Goal: Transaction & Acquisition: Purchase product/service

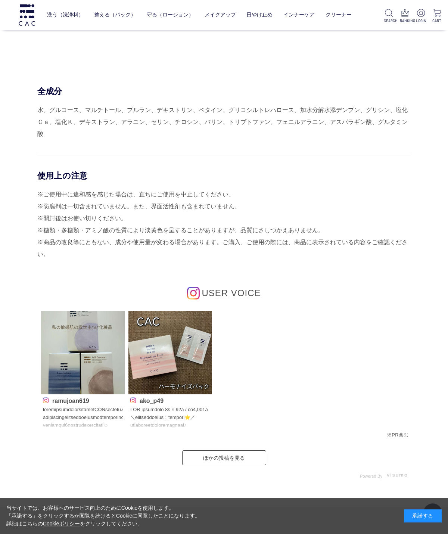
scroll to position [2989, 0]
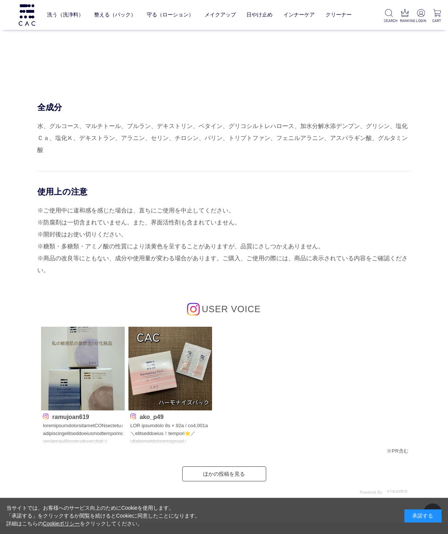
click at [222, 304] on span "USER VOICE" at bounding box center [231, 309] width 59 height 10
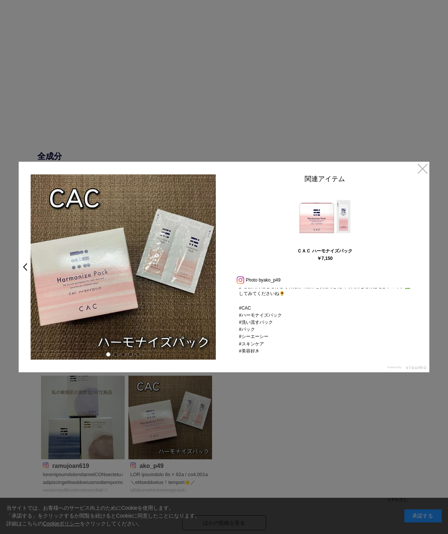
scroll to position [162, 0]
click at [420, 171] on link "×" at bounding box center [422, 168] width 13 height 13
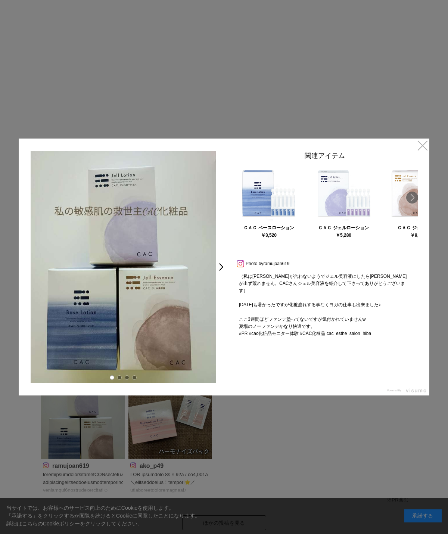
scroll to position [98, 0]
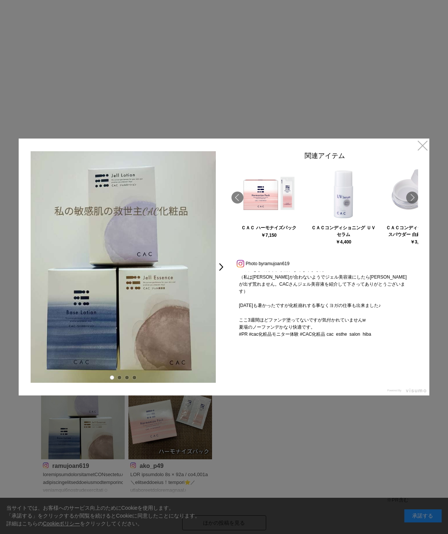
click at [423, 149] on link "×" at bounding box center [422, 144] width 13 height 13
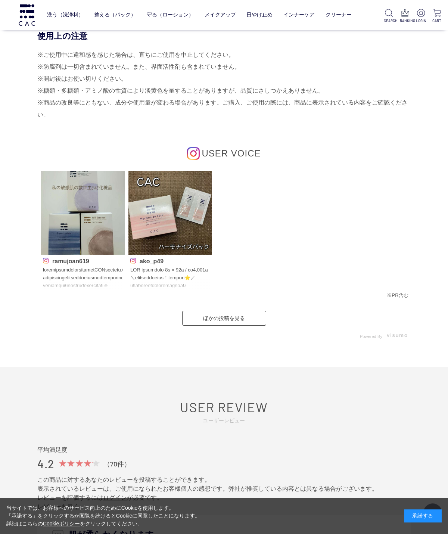
scroll to position [3145, 0]
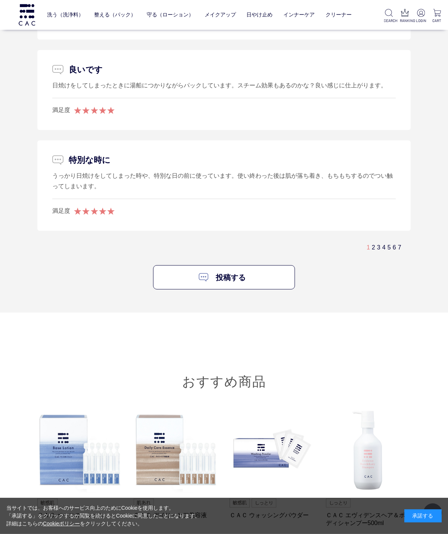
click at [398, 244] on link "7" at bounding box center [399, 247] width 3 height 6
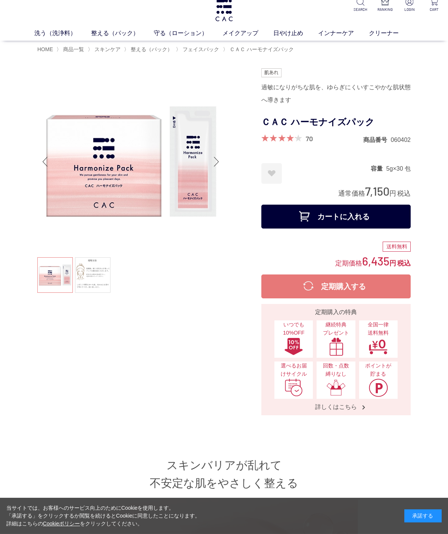
scroll to position [0, 0]
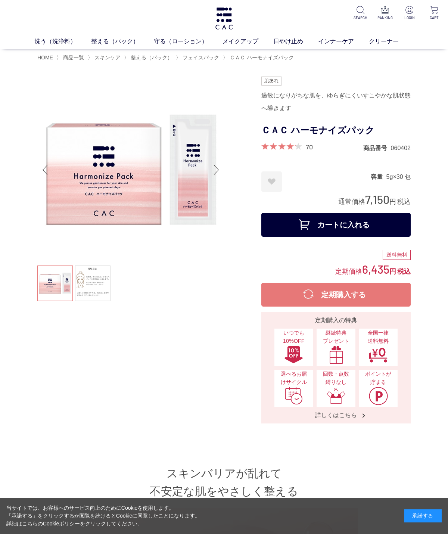
click at [200, 59] on span "フェイスパック" at bounding box center [201, 58] width 37 height 6
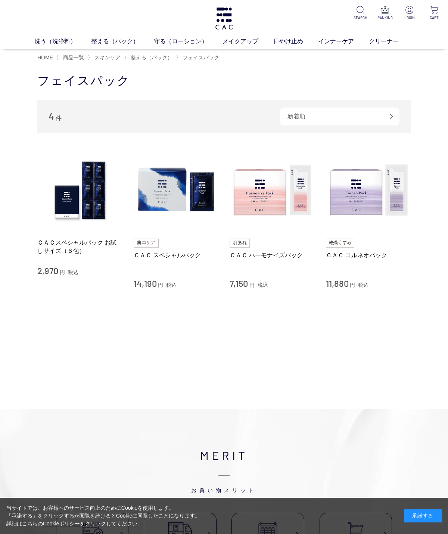
click at [354, 197] on img at bounding box center [368, 190] width 85 height 85
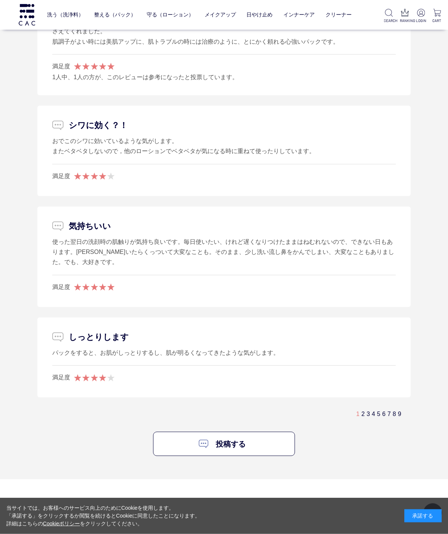
scroll to position [4148, 0]
click at [361, 411] on link "2" at bounding box center [362, 414] width 3 height 6
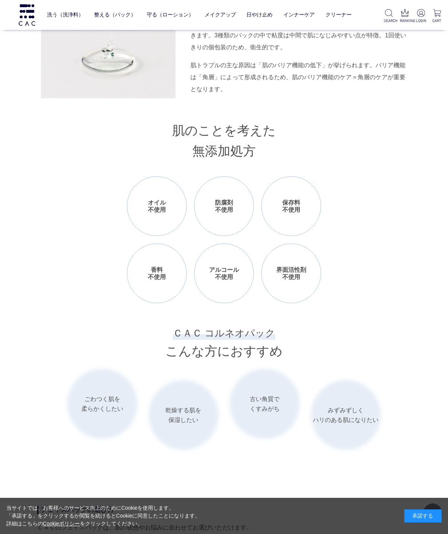
scroll to position [0, 0]
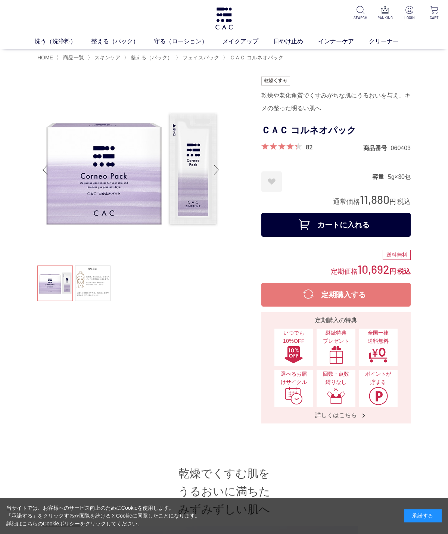
click at [207, 60] on span "フェイスパック" at bounding box center [201, 58] width 37 height 6
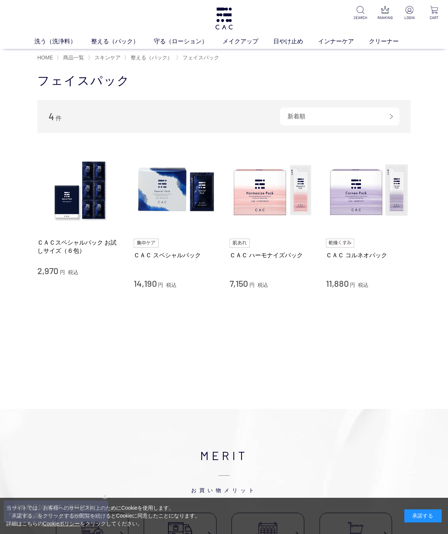
click at [172, 197] on img at bounding box center [176, 190] width 85 height 85
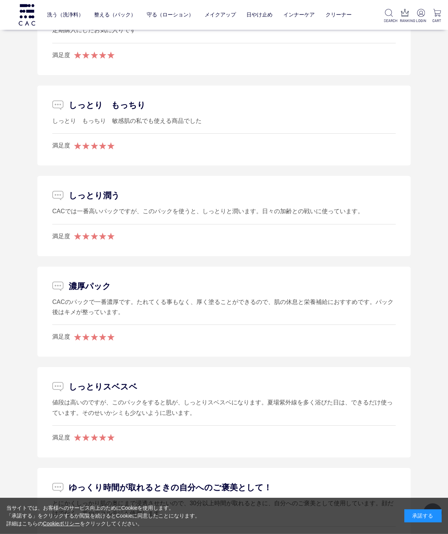
scroll to position [3986, 0]
